Goal: Task Accomplishment & Management: Manage account settings

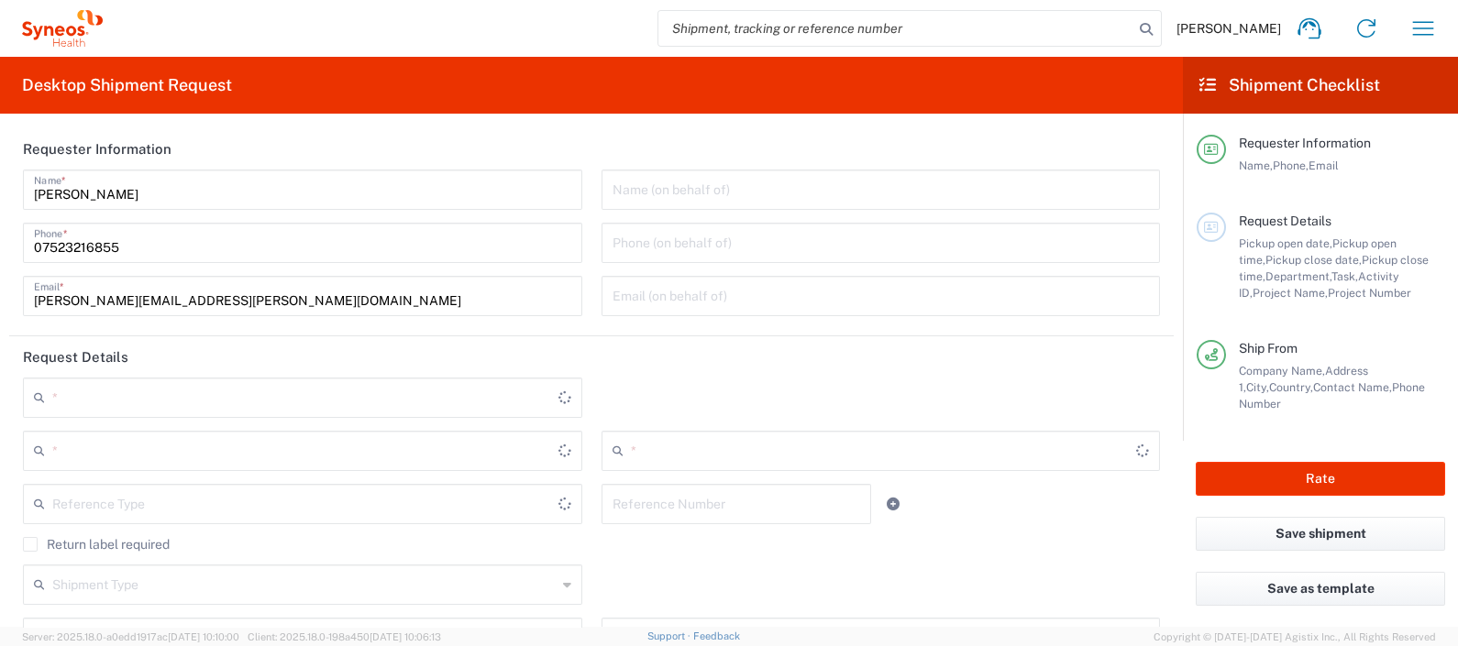
type input "[GEOGRAPHIC_DATA]"
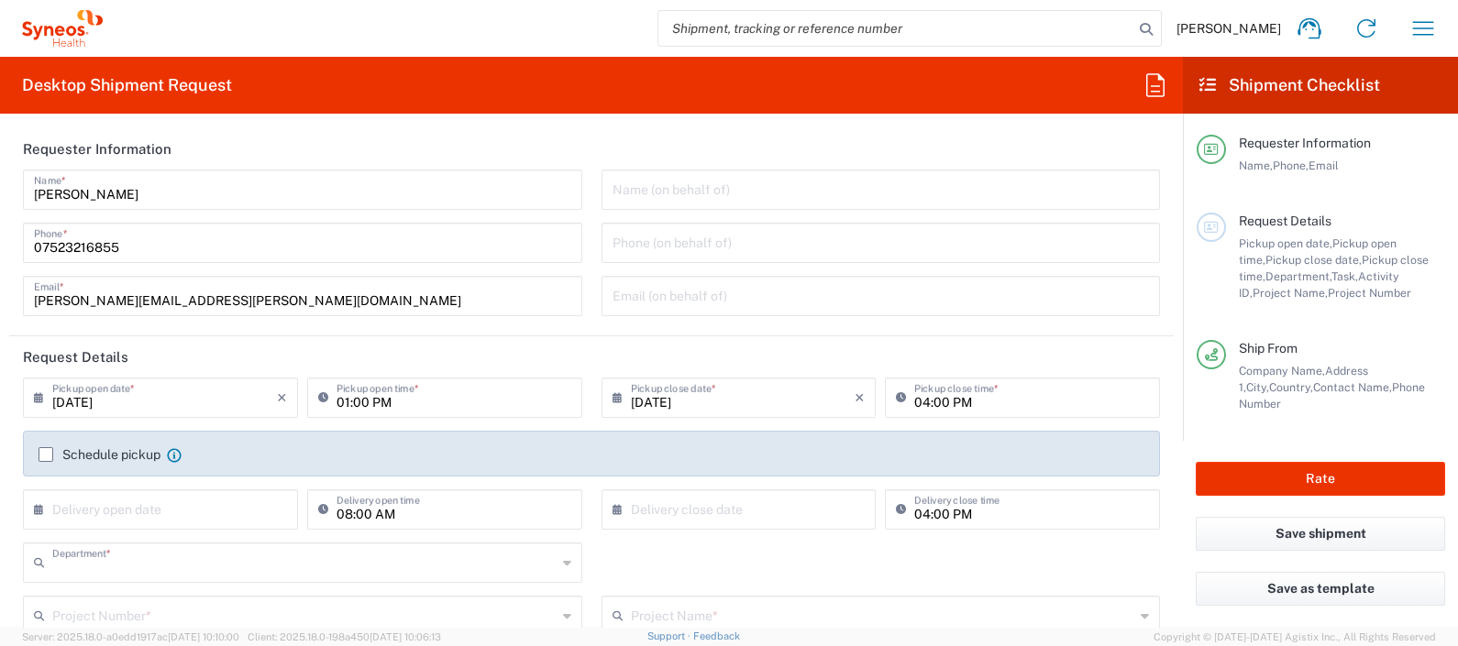
type input "8350"
type input "[GEOGRAPHIC_DATA]"
type input "Syneos Health UK Limited"
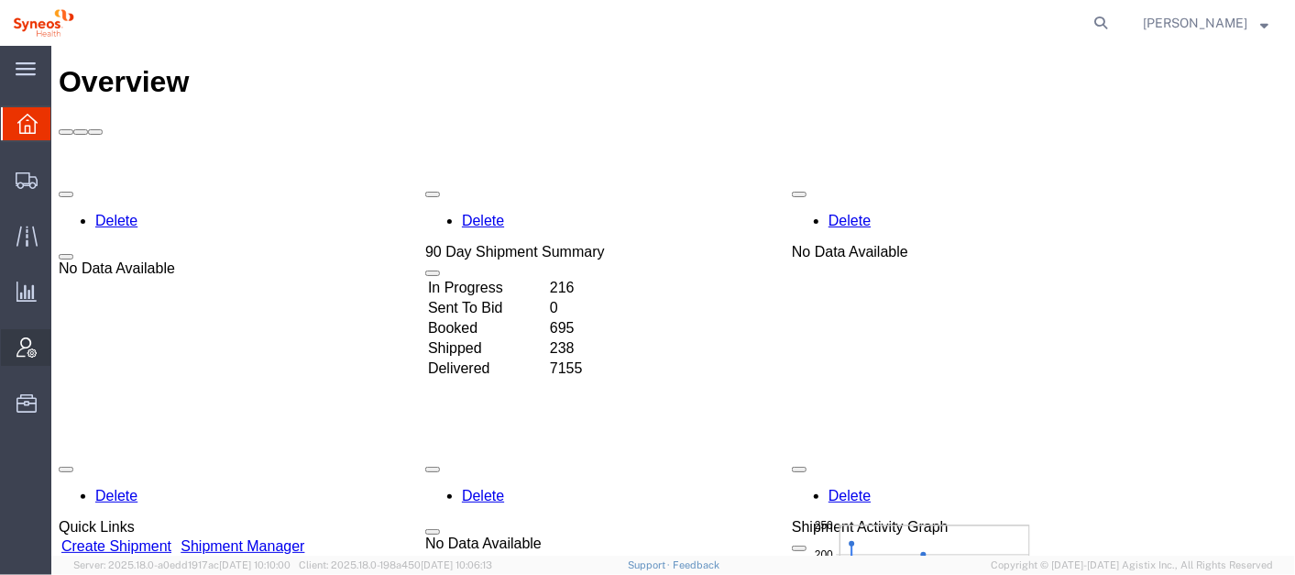
click at [63, 345] on span "Account Admin" at bounding box center [56, 347] width 13 height 37
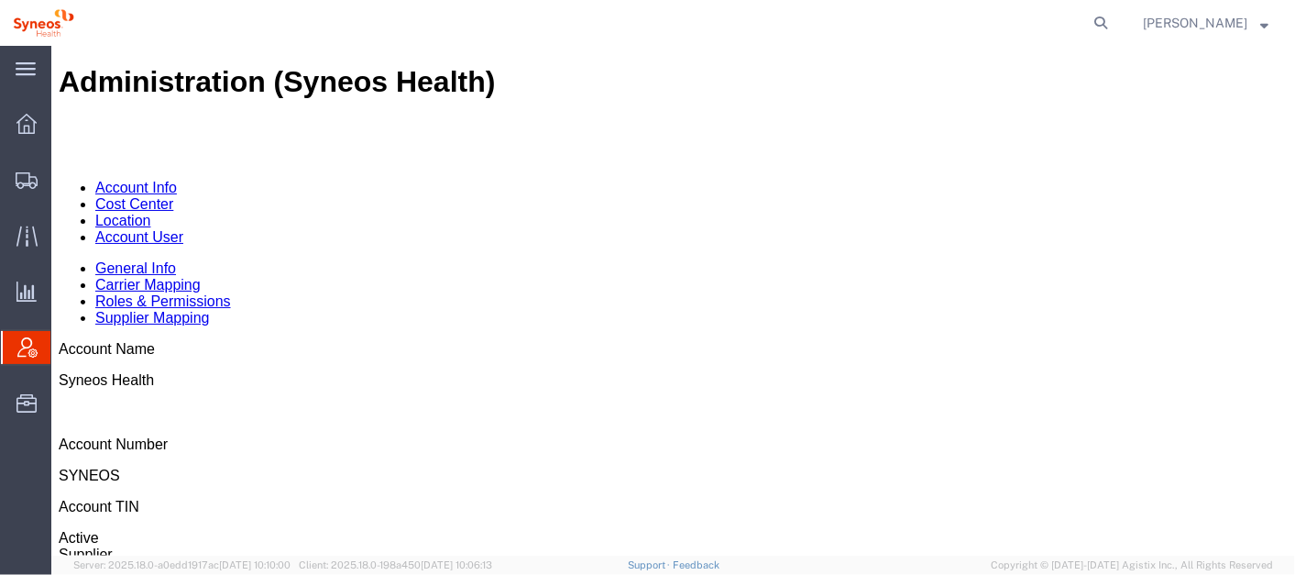
click at [182, 228] on link "Account User" at bounding box center [138, 236] width 88 height 16
